Goal: Obtain resource: Obtain resource

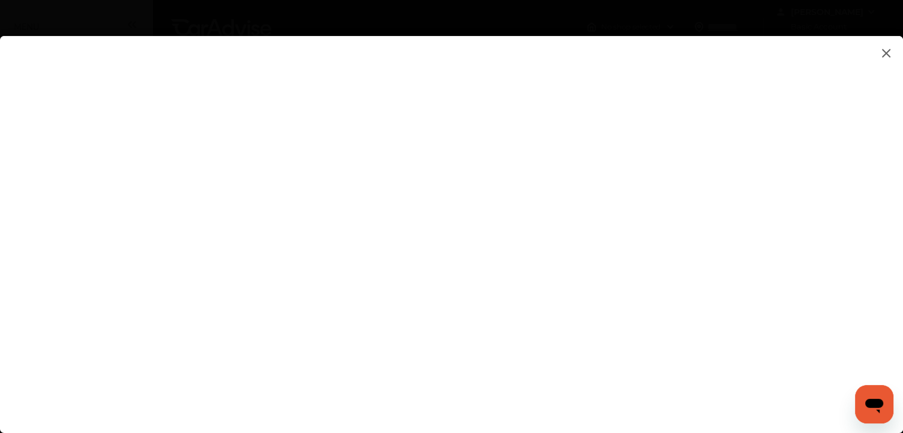
click at [886, 55] on img at bounding box center [886, 53] width 14 height 15
